Goal: Navigation & Orientation: Go to known website

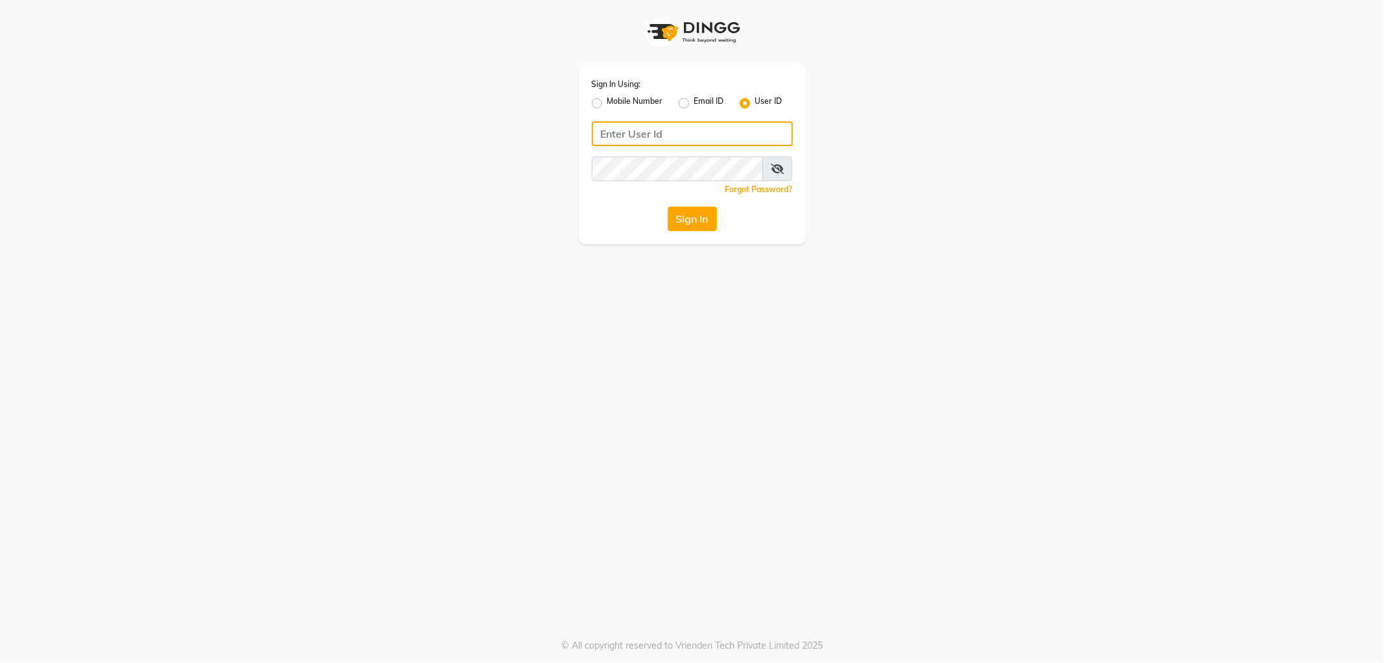
type input "e1788-10"
click at [700, 219] on button "Sign In" at bounding box center [692, 218] width 49 height 25
